Goal: Navigation & Orientation: Find specific page/section

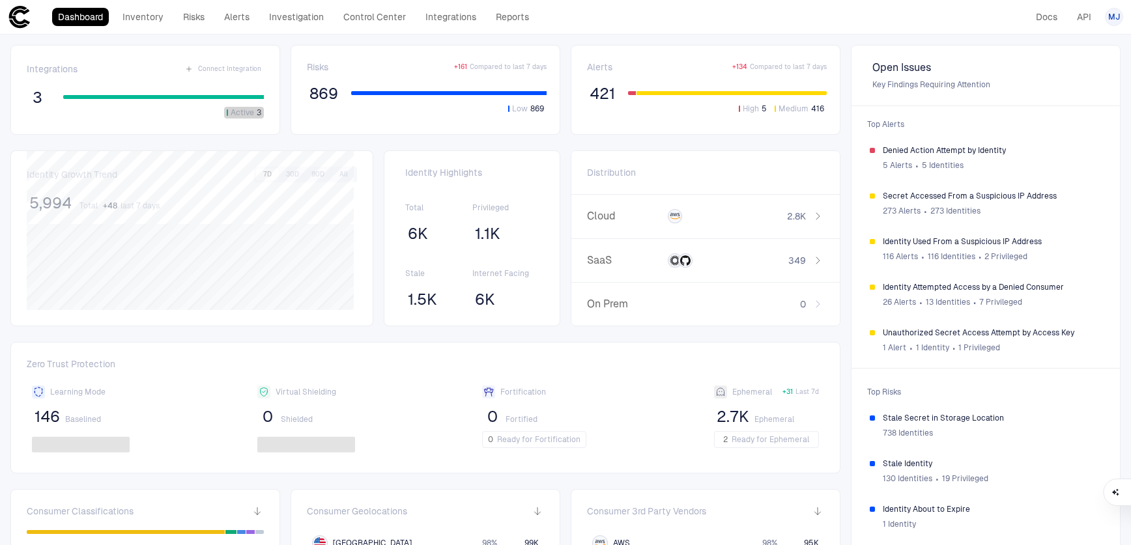
click at [244, 110] on span "Active" at bounding box center [242, 112] width 23 height 10
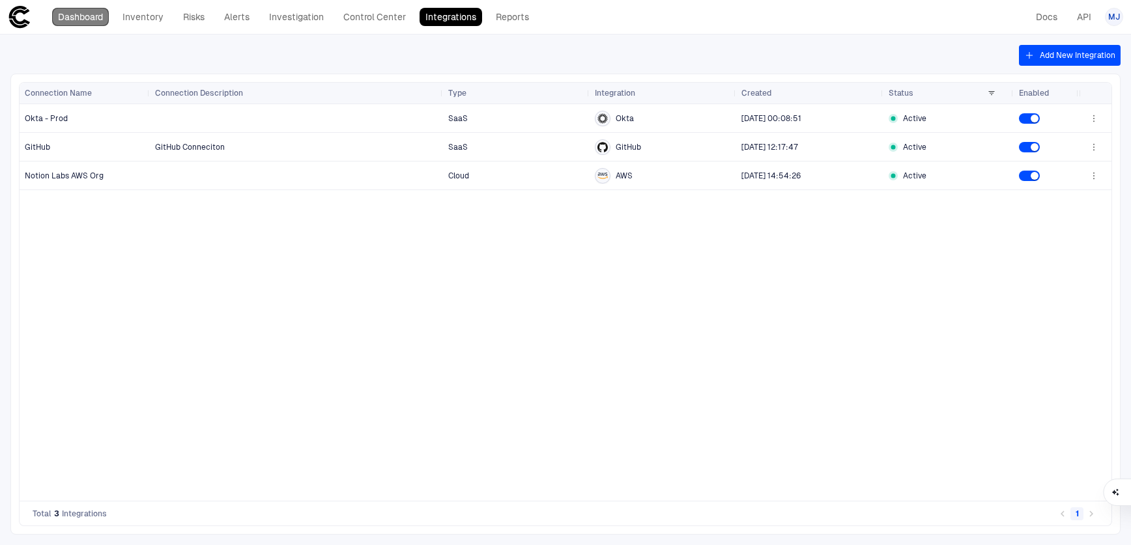
click at [84, 15] on link "Dashboard" at bounding box center [80, 17] width 57 height 18
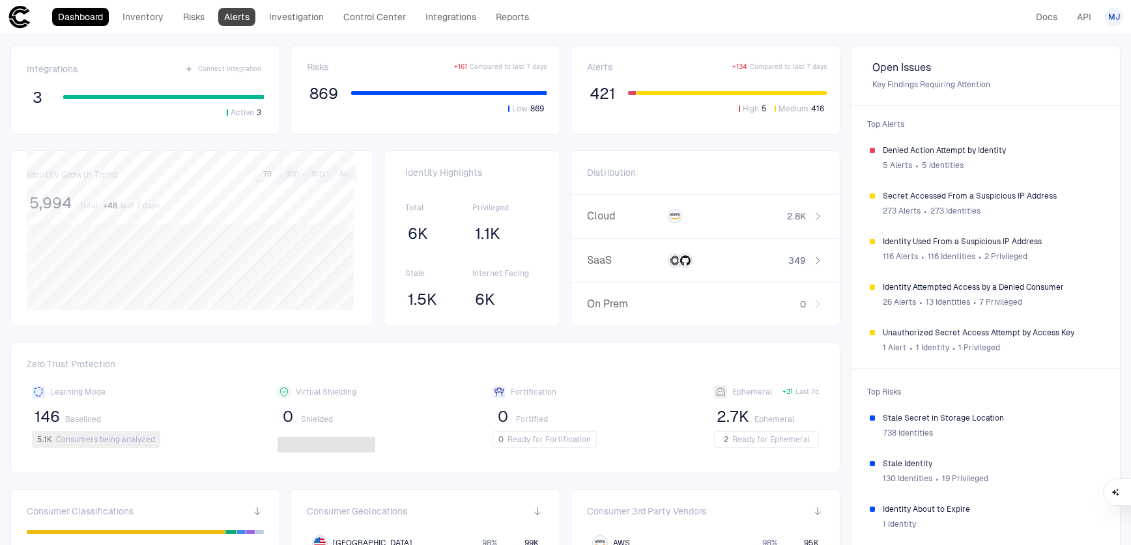
click at [240, 21] on link "Alerts" at bounding box center [236, 17] width 37 height 18
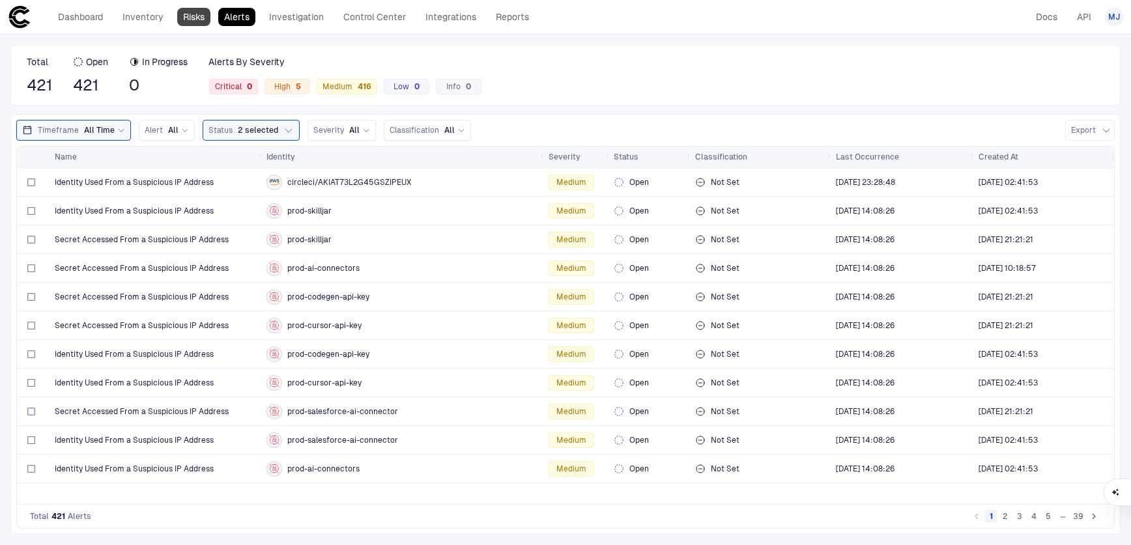
click at [197, 25] on link "Risks" at bounding box center [193, 17] width 33 height 18
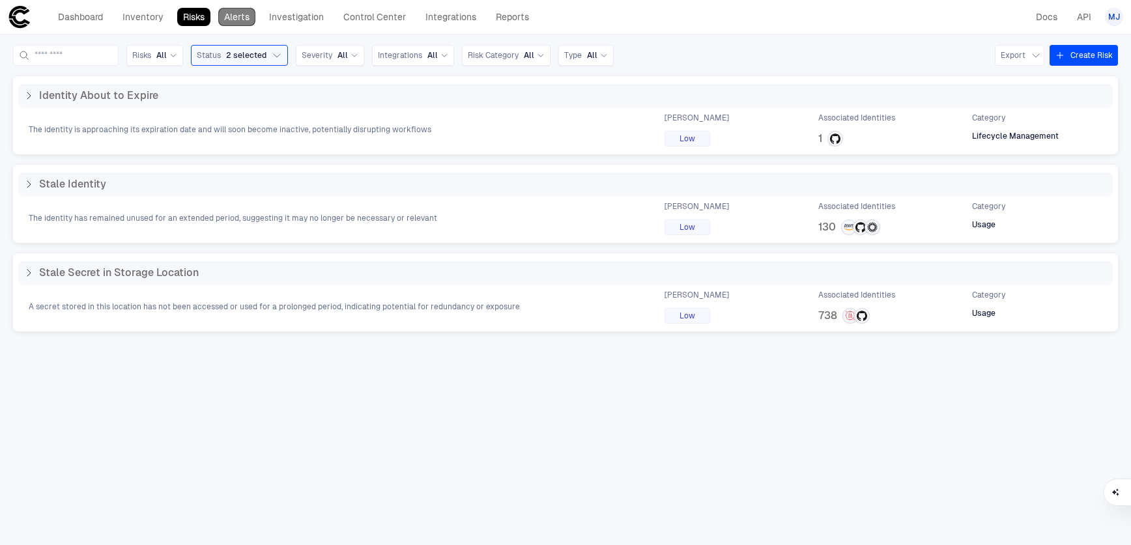
click at [229, 8] on link "Alerts" at bounding box center [236, 17] width 37 height 18
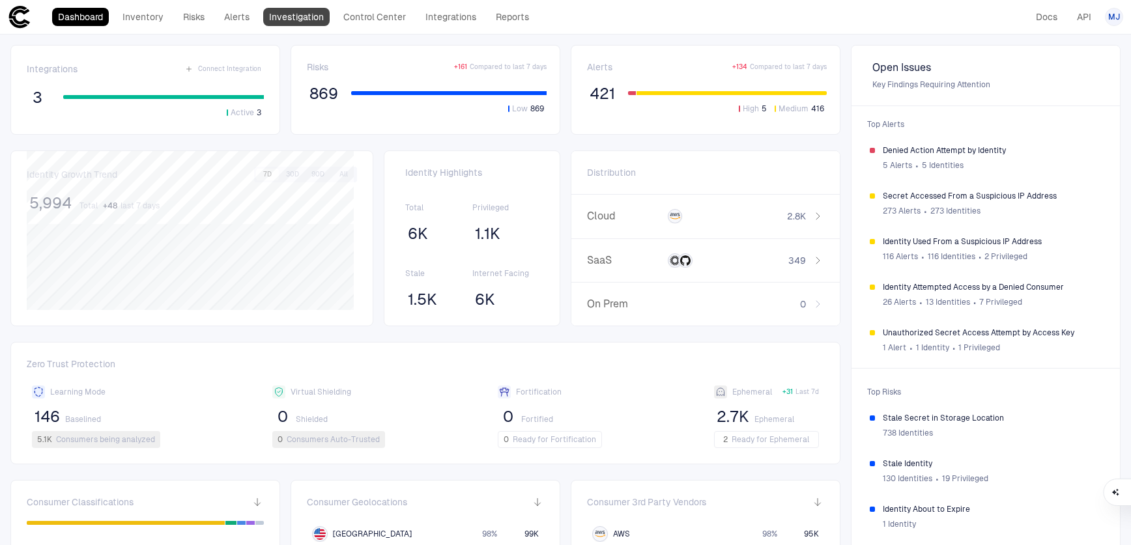
click at [282, 23] on link "Investigation" at bounding box center [296, 17] width 66 height 18
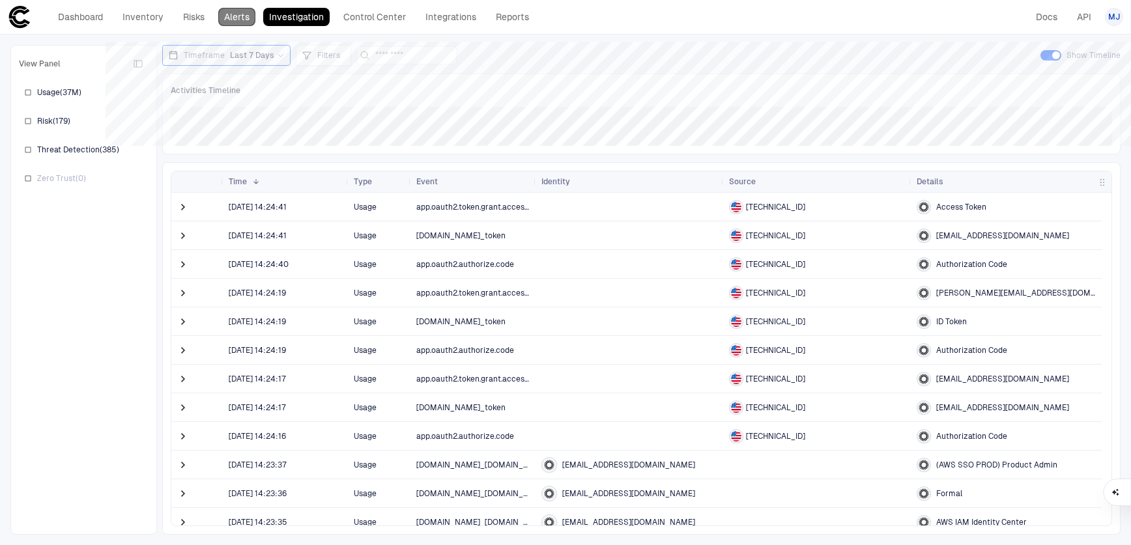
click at [253, 23] on link "Alerts" at bounding box center [236, 17] width 37 height 18
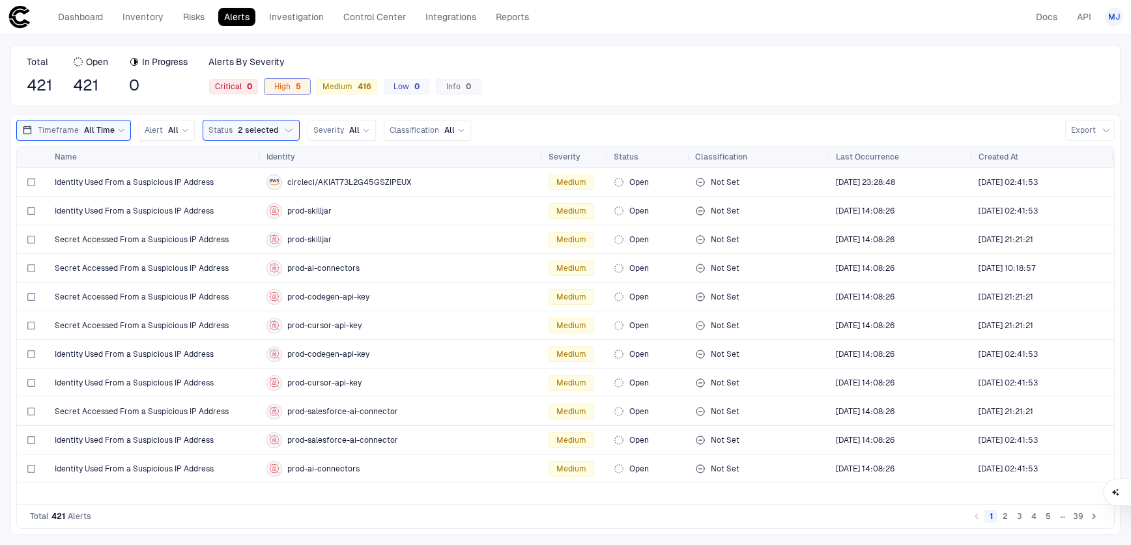
click at [290, 88] on span "High 5" at bounding box center [287, 86] width 27 height 10
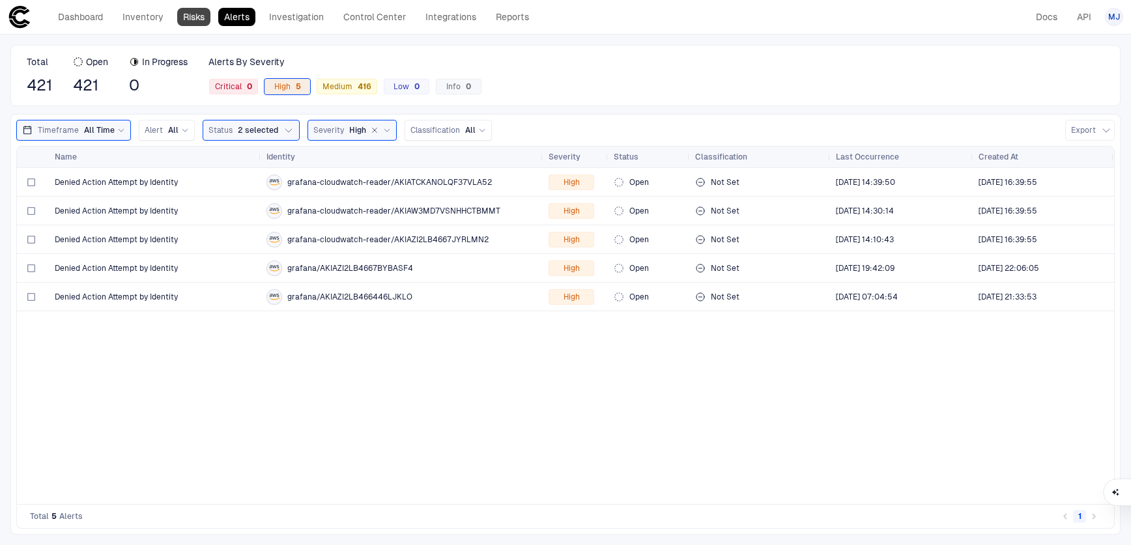
click at [199, 20] on link "Risks" at bounding box center [193, 17] width 33 height 18
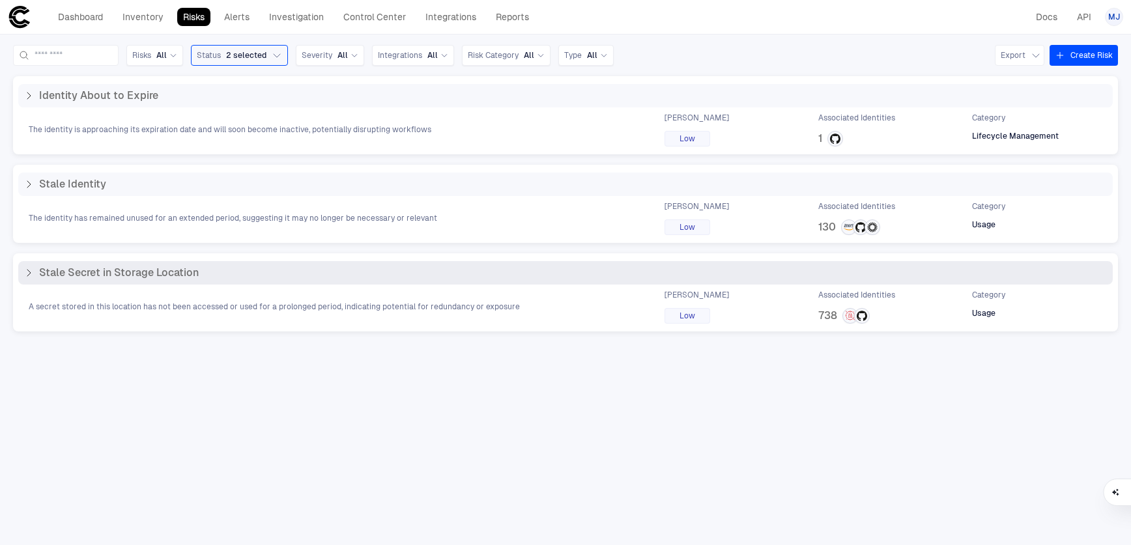
drag, startPoint x: 79, startPoint y: 17, endPoint x: 136, endPoint y: 282, distance: 271.2
click at [79, 17] on link "Dashboard" at bounding box center [80, 17] width 57 height 18
